Goal: Register for event/course

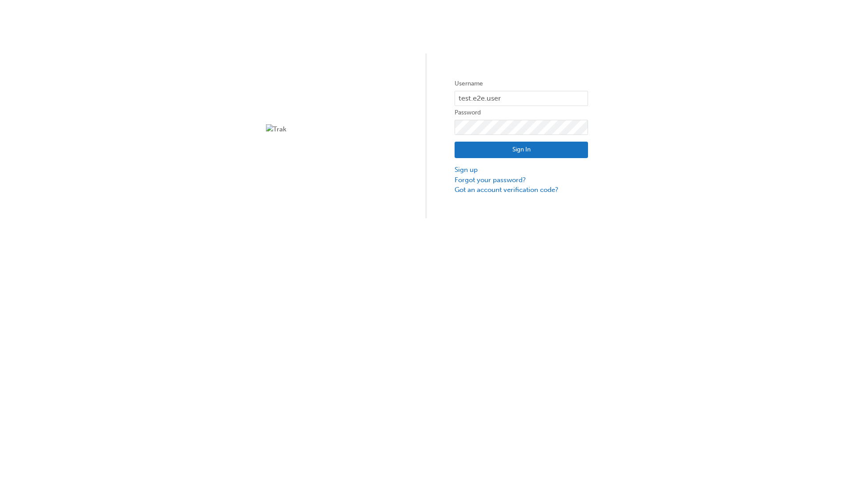
type input "test.e2e.user14"
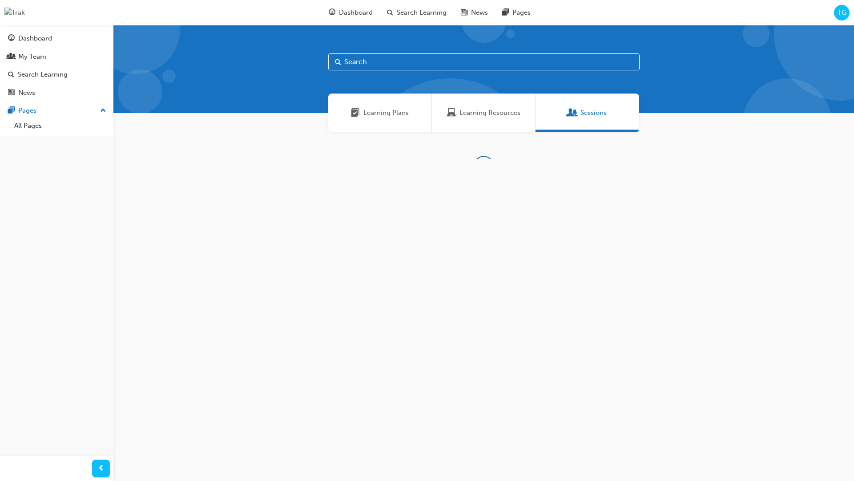
scroll to position [28, 0]
